Goal: Check status

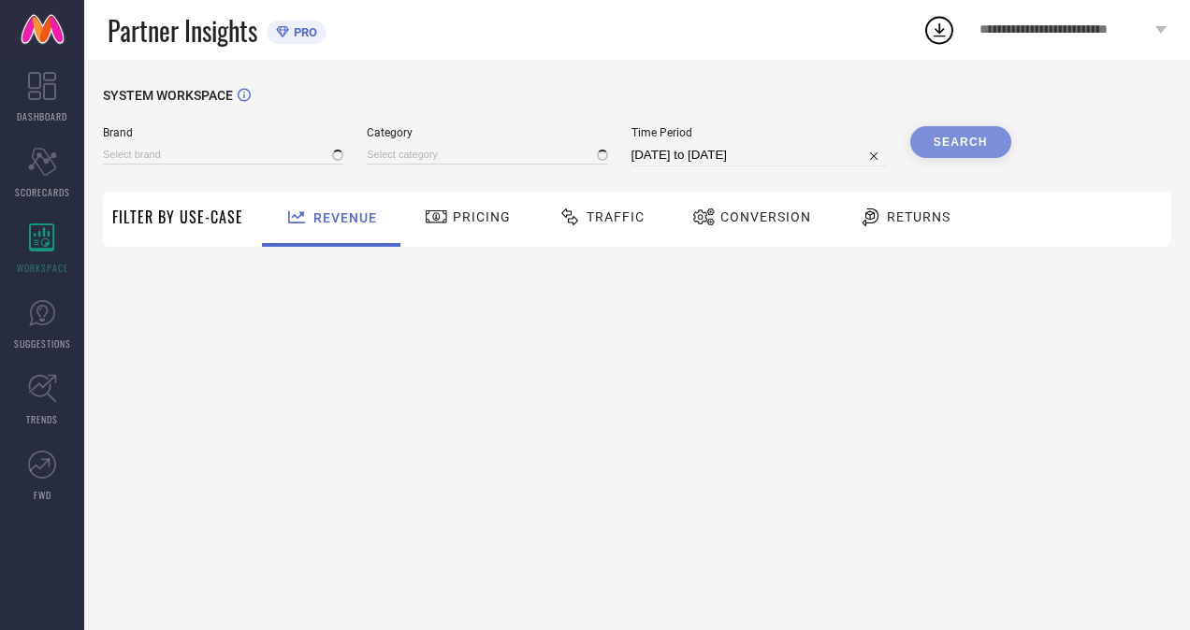
type input "H&M"
type input "All"
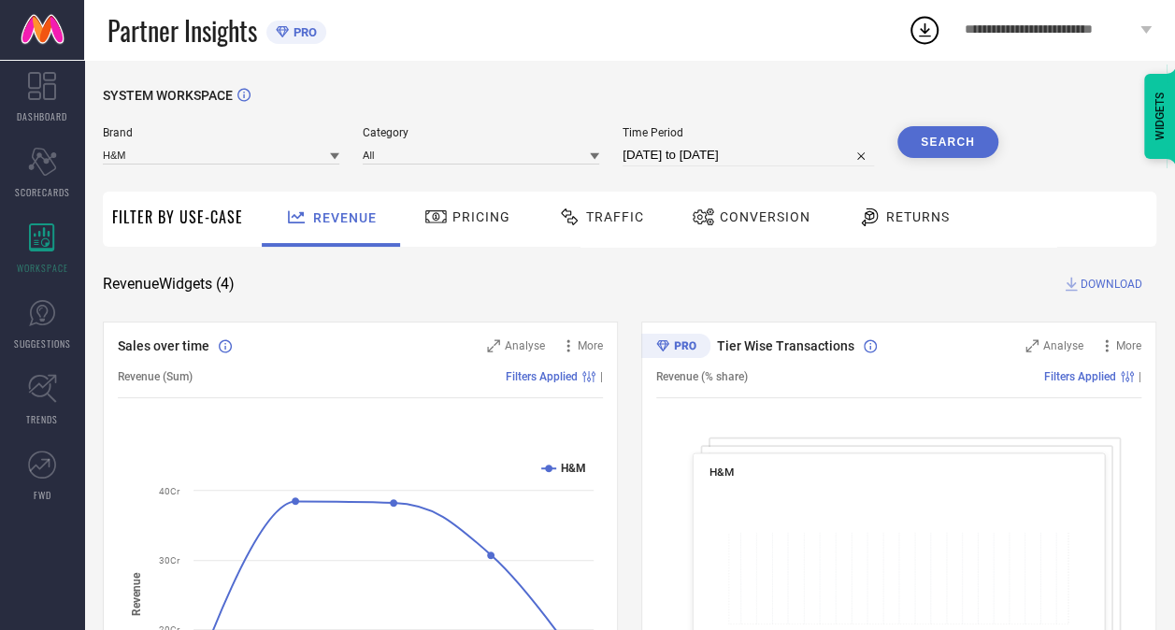
click at [618, 215] on span "Traffic" at bounding box center [615, 216] width 58 height 15
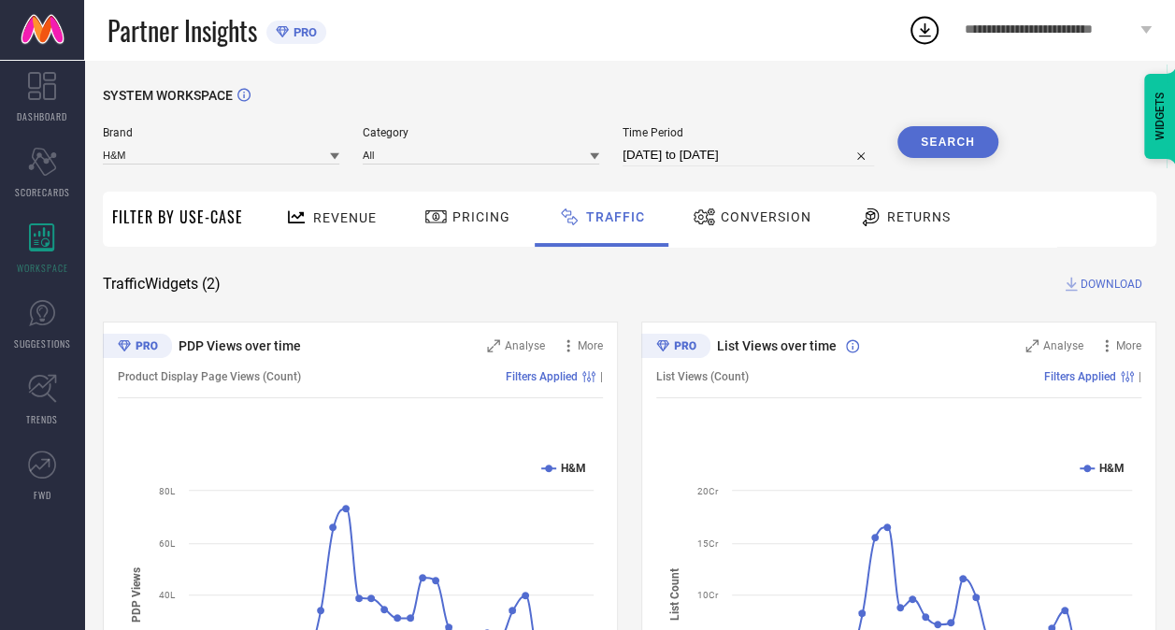
select select "8"
select select "2025"
select select "9"
select select "2025"
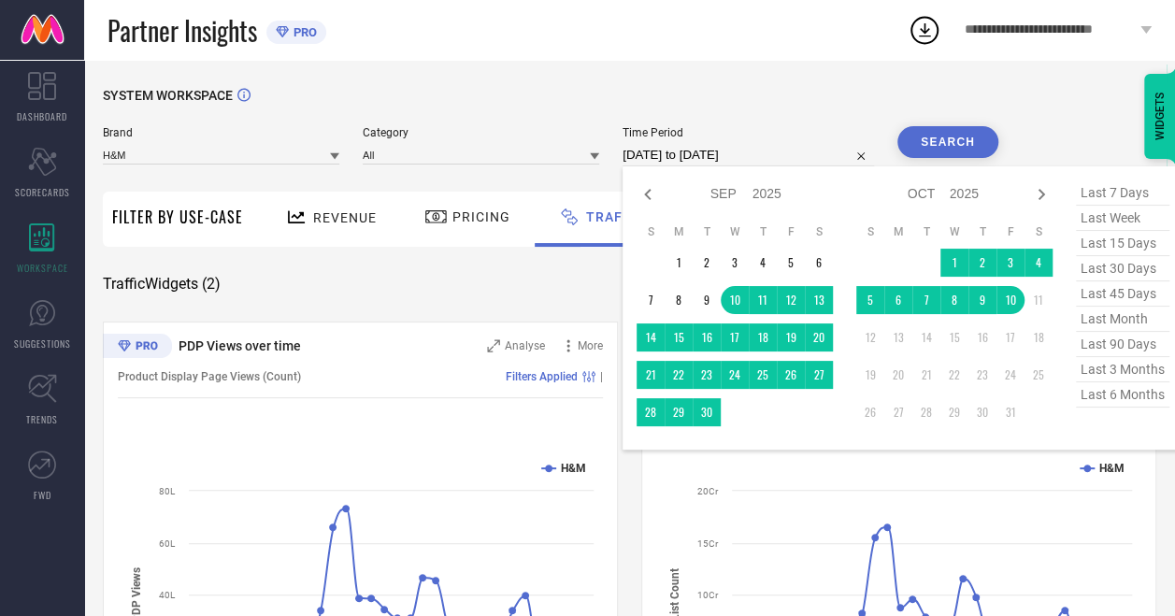
click at [721, 156] on input "[DATE] to [DATE]" at bounding box center [749, 155] width 252 height 22
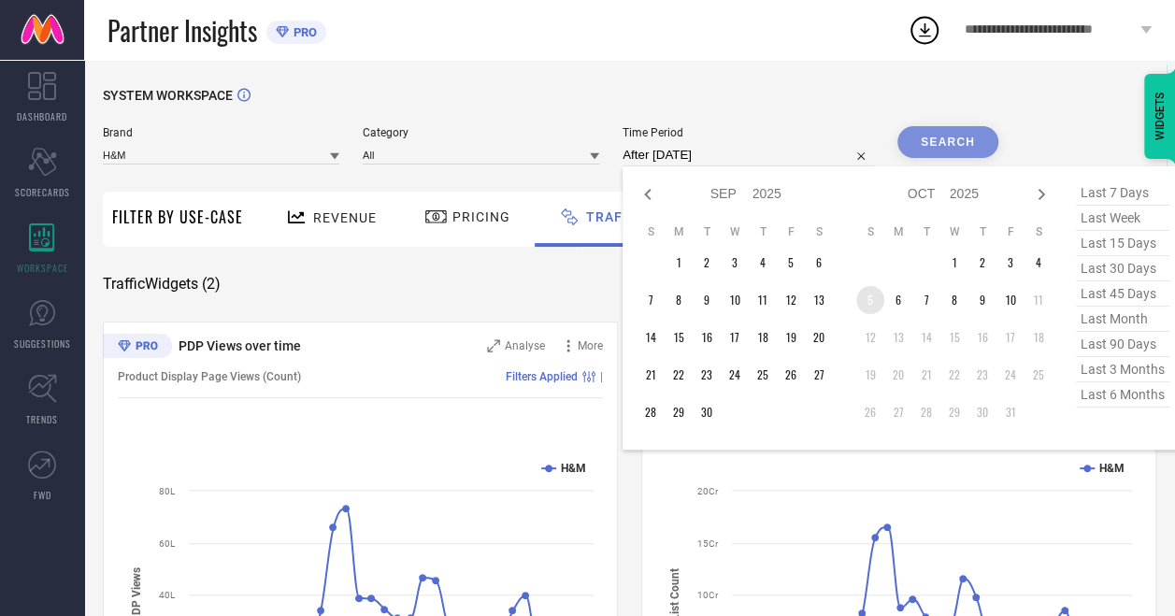
click at [879, 296] on td "5" at bounding box center [871, 300] width 28 height 28
type input "[DATE] to [DATE]"
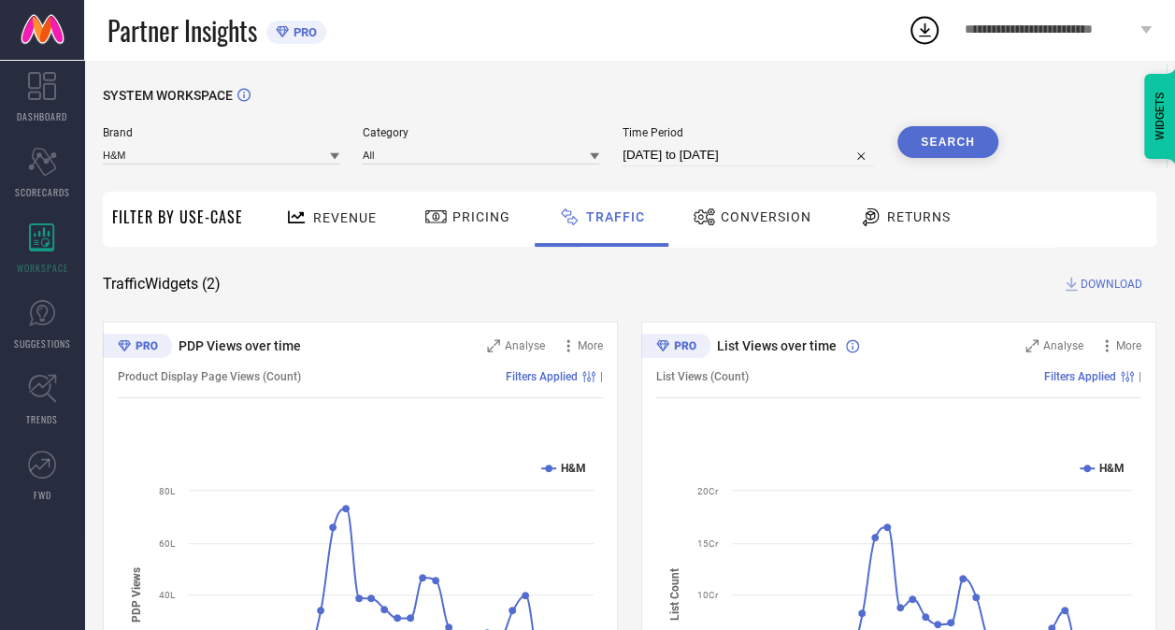
click at [962, 140] on button "Search" at bounding box center [948, 142] width 101 height 32
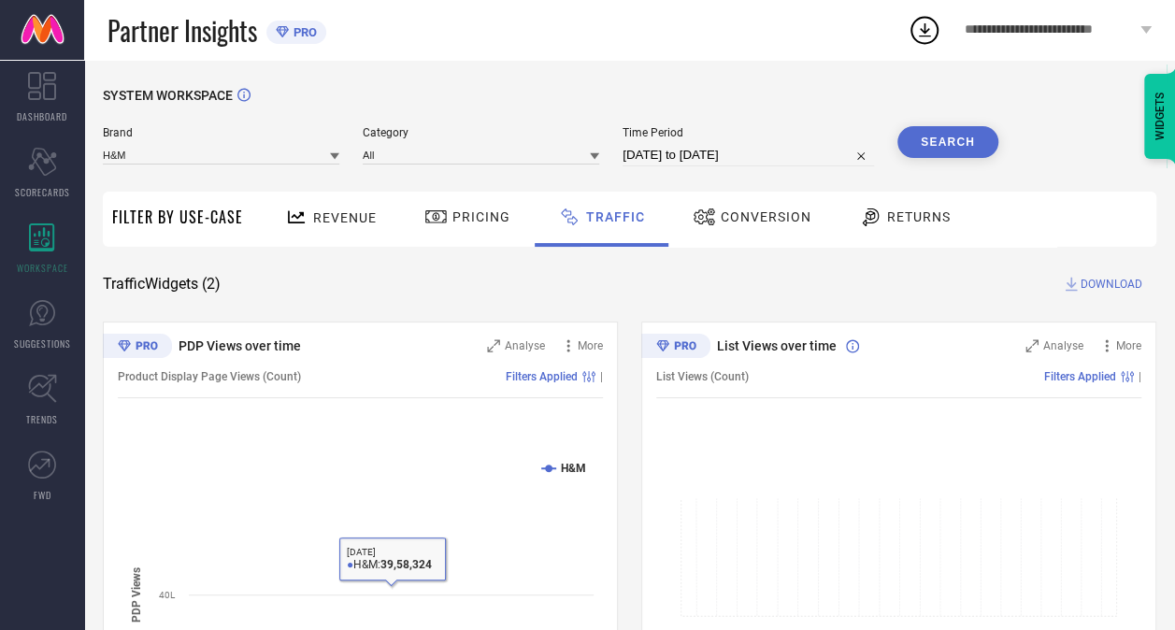
scroll to position [187, 0]
